Goal: Task Accomplishment & Management: Complete application form

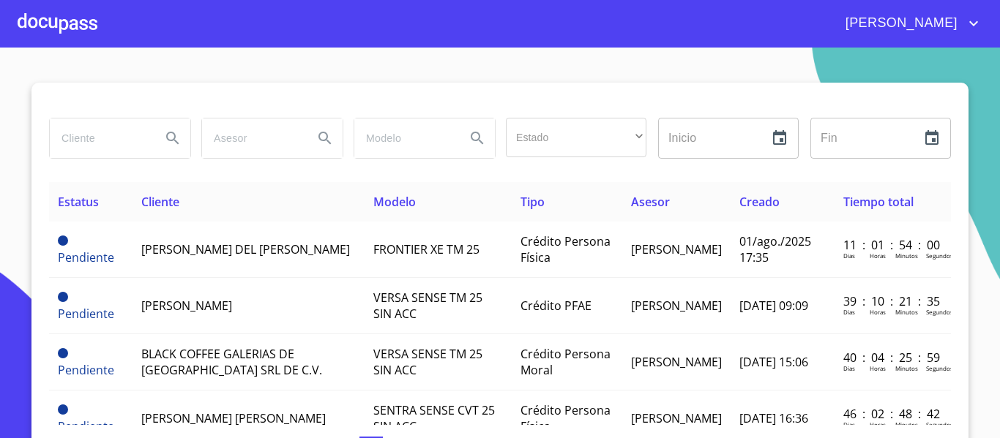
click at [86, 127] on input "search" at bounding box center [100, 139] width 100 height 40
click at [61, 26] on div at bounding box center [58, 23] width 80 height 47
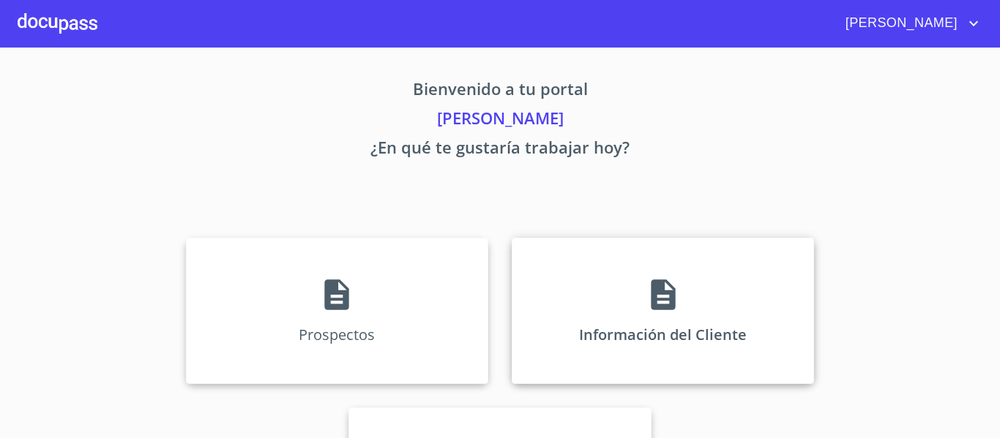
click at [661, 308] on icon at bounding box center [663, 295] width 24 height 31
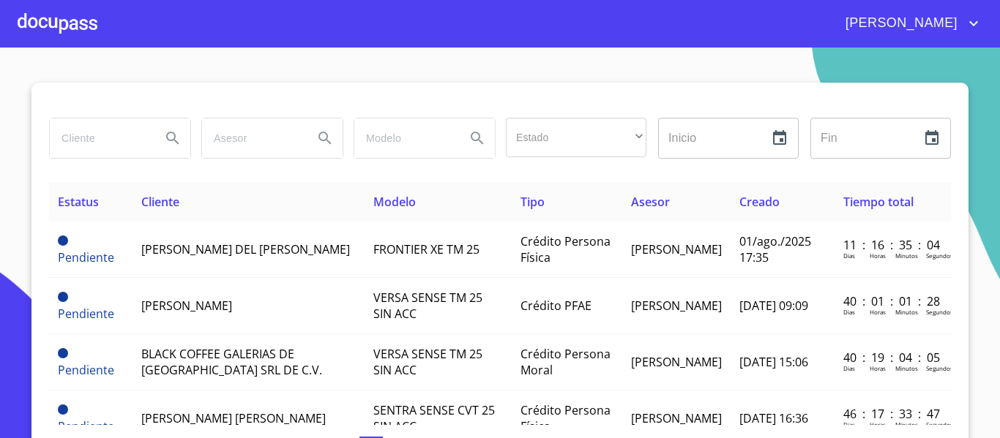
click at [65, 22] on div at bounding box center [58, 23] width 80 height 47
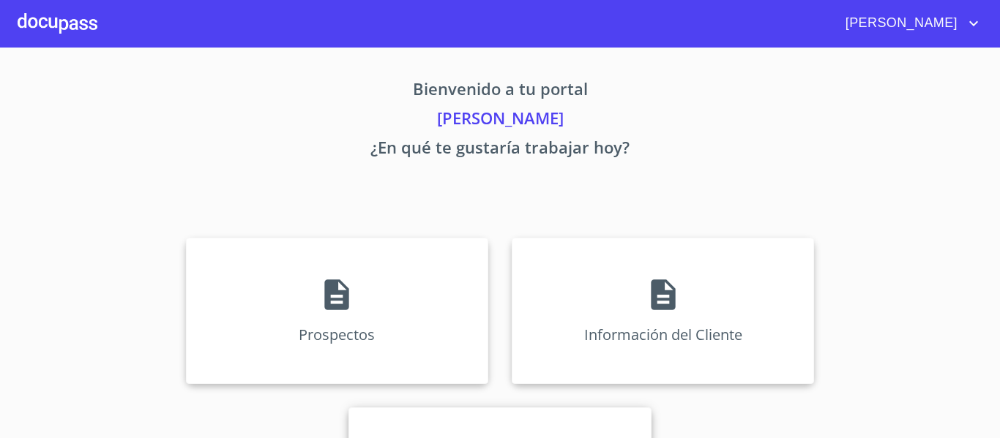
scroll to position [127, 0]
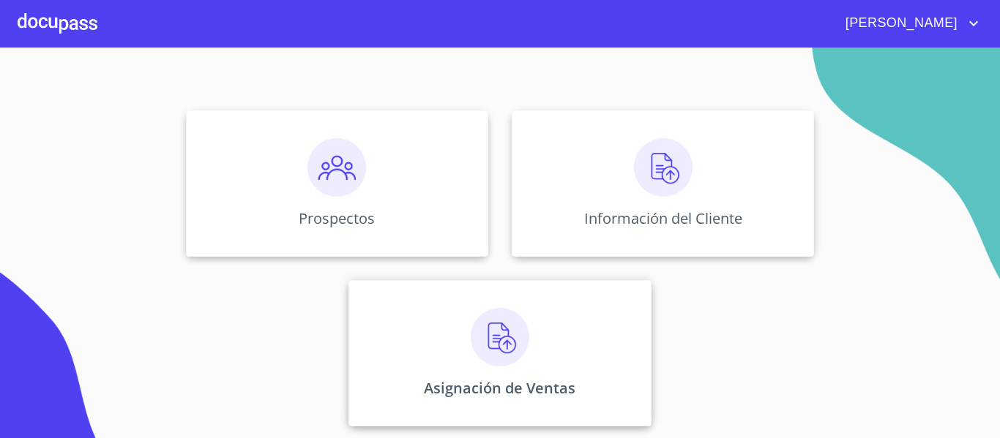
click at [495, 341] on img at bounding box center [500, 337] width 59 height 59
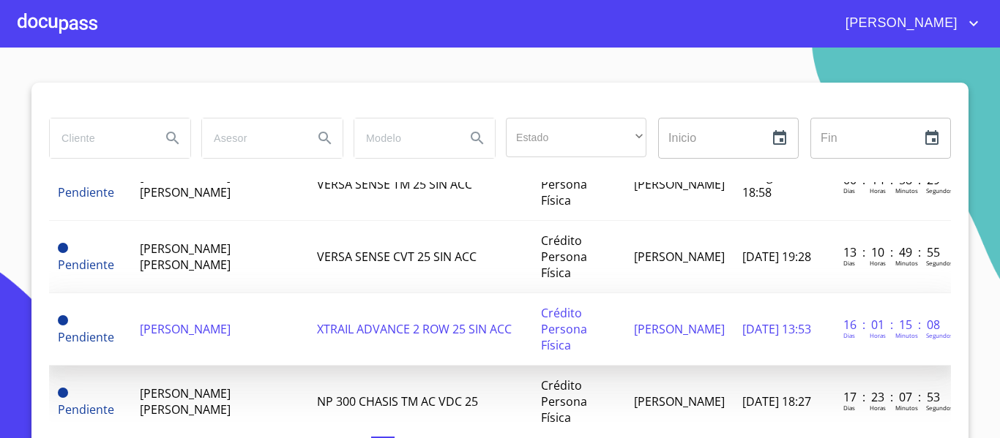
scroll to position [146, 0]
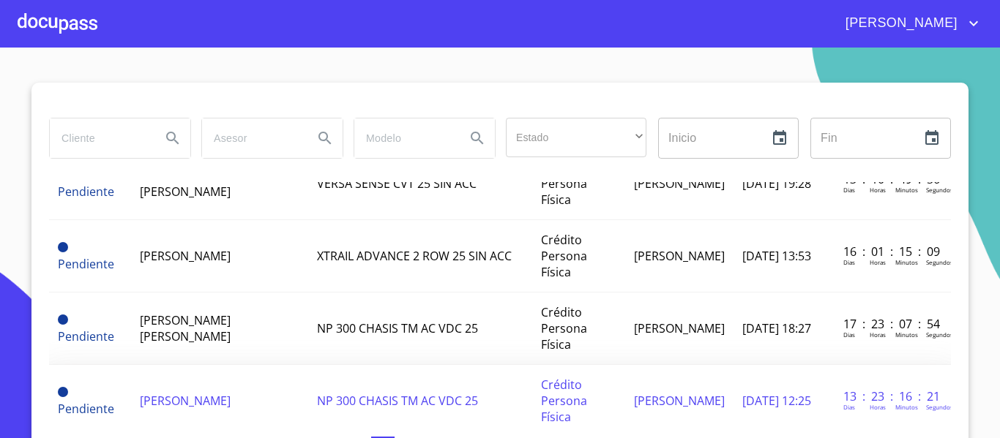
click at [257, 365] on td "[PERSON_NAME]" at bounding box center [220, 401] width 178 height 72
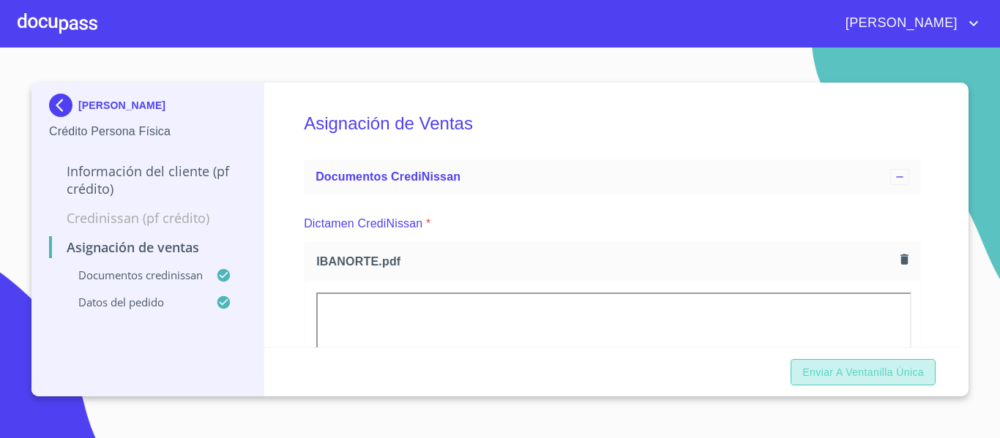
click at [886, 381] on span "Enviar a Ventanilla única" at bounding box center [862, 373] width 121 height 18
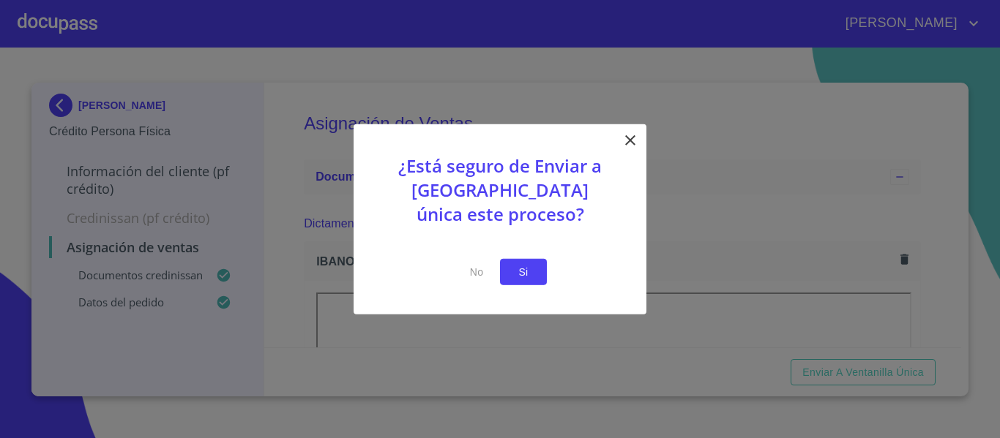
click at [506, 280] on button "Si" at bounding box center [523, 271] width 47 height 27
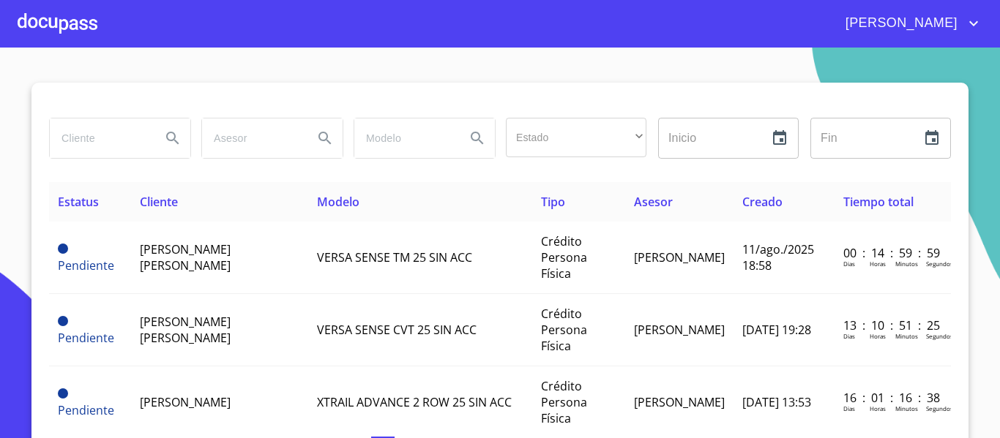
click at [68, 28] on div at bounding box center [58, 23] width 80 height 47
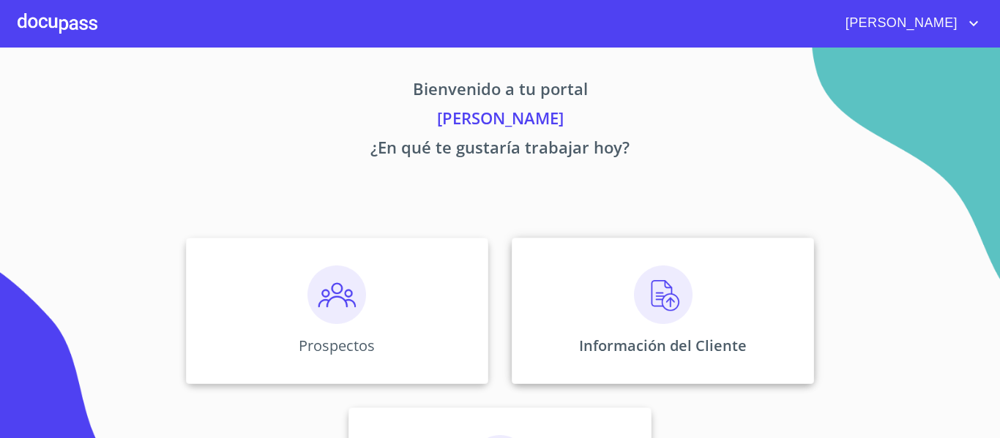
click at [634, 288] on img at bounding box center [663, 295] width 59 height 59
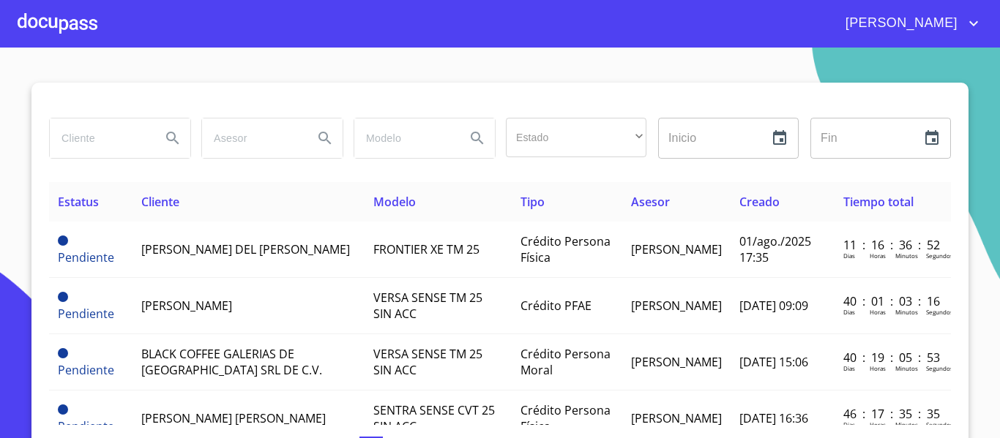
click at [97, 135] on input "search" at bounding box center [100, 139] width 100 height 40
type input "[PERSON_NAME]"
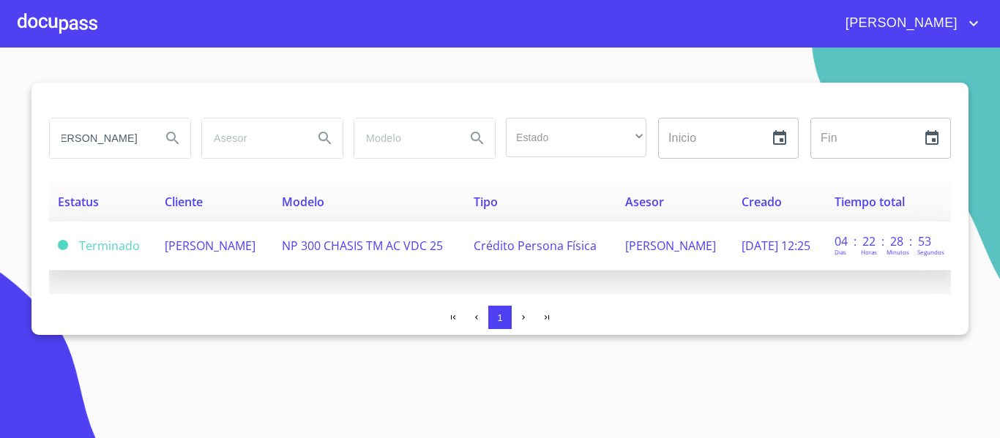
click at [192, 239] on span "[PERSON_NAME]" at bounding box center [210, 246] width 91 height 16
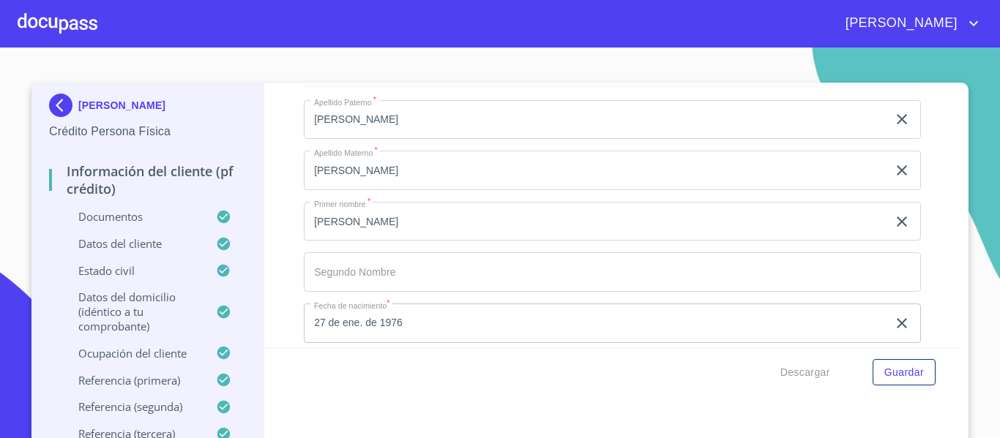
scroll to position [4656, 0]
